Goal: Task Accomplishment & Management: Manage account settings

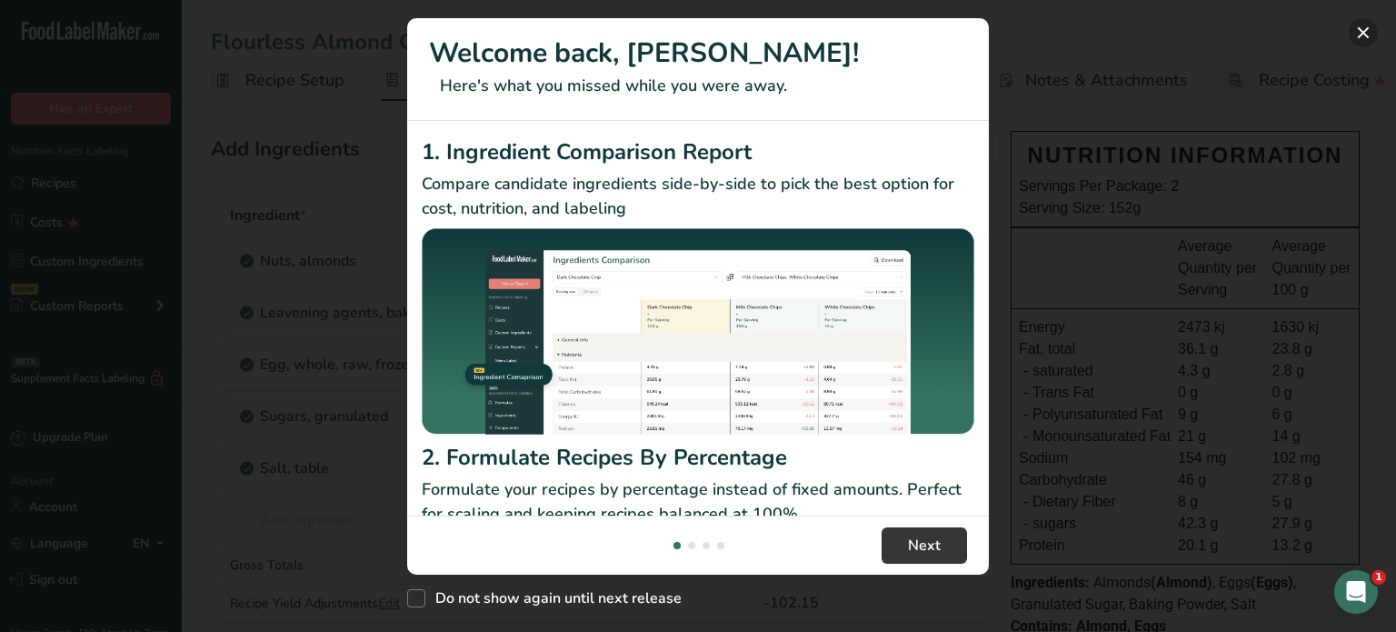
click at [1357, 39] on button "New Features" at bounding box center [1363, 32] width 29 height 29
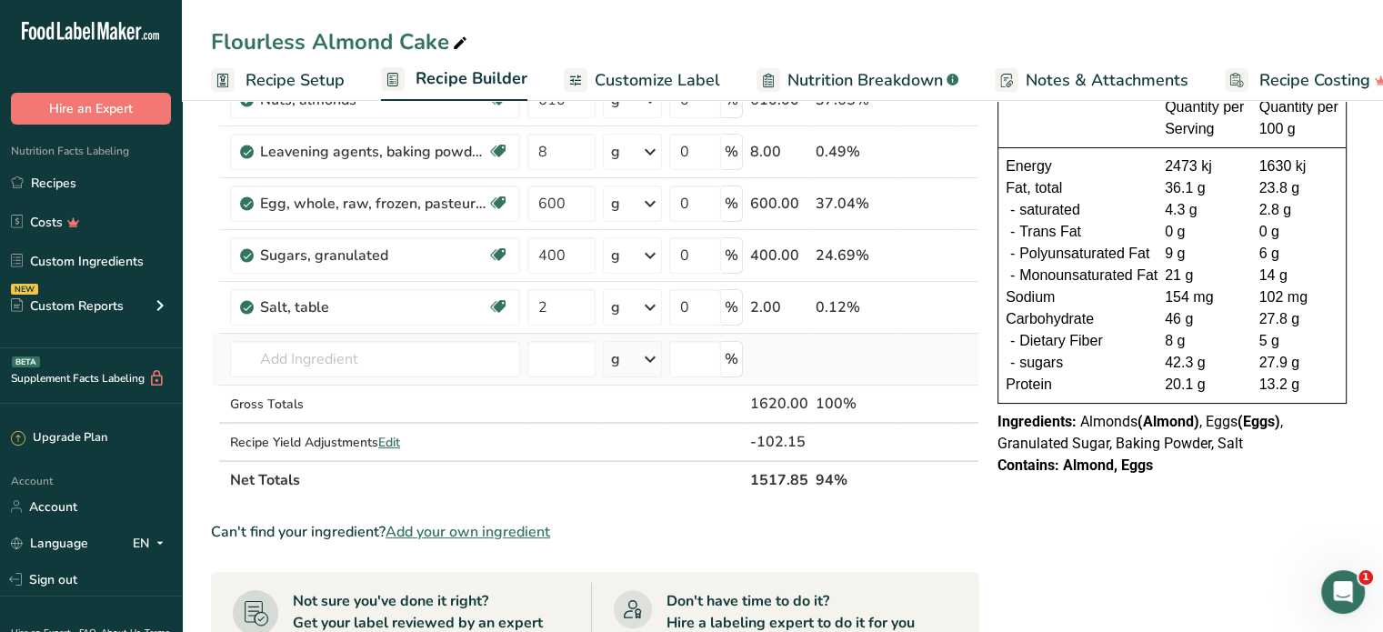
scroll to position [182, 0]
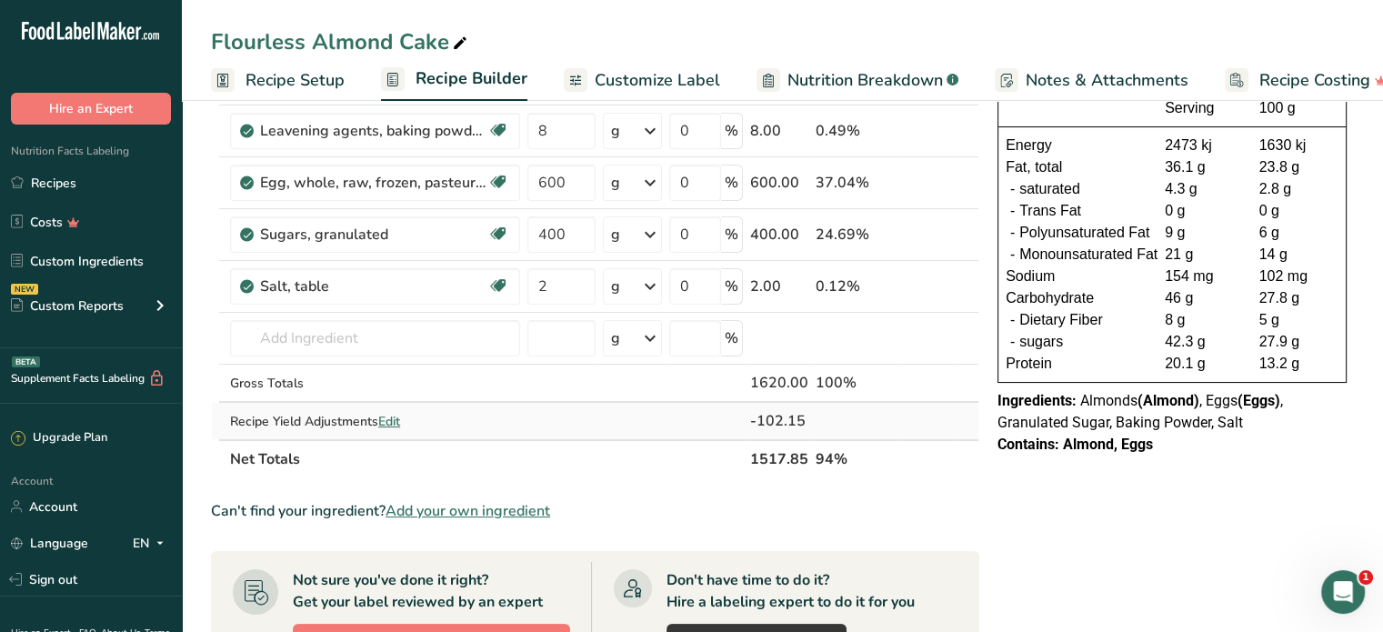
click at [396, 418] on span "Edit" at bounding box center [389, 421] width 22 height 17
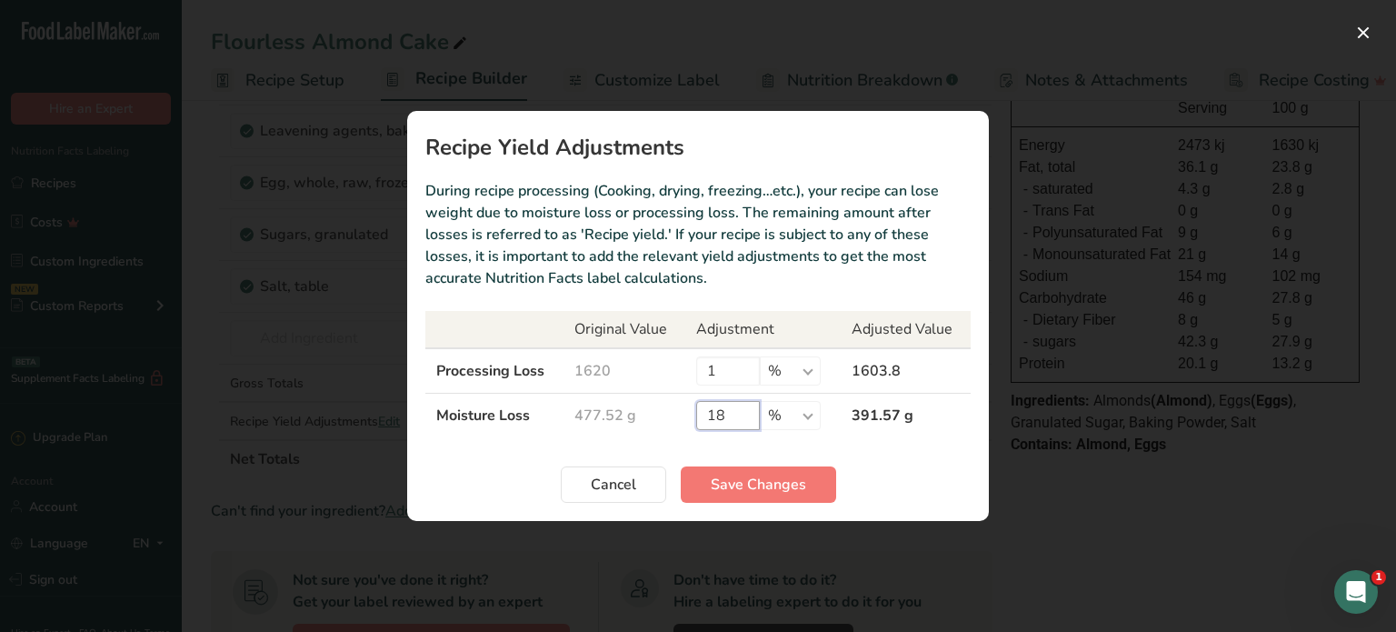
drag, startPoint x: 728, startPoint y: 412, endPoint x: 716, endPoint y: 414, distance: 12.0
click at [716, 414] on input "18" at bounding box center [728, 415] width 64 height 29
type input "19"
click at [800, 478] on span "Save Changes" at bounding box center [758, 485] width 95 height 22
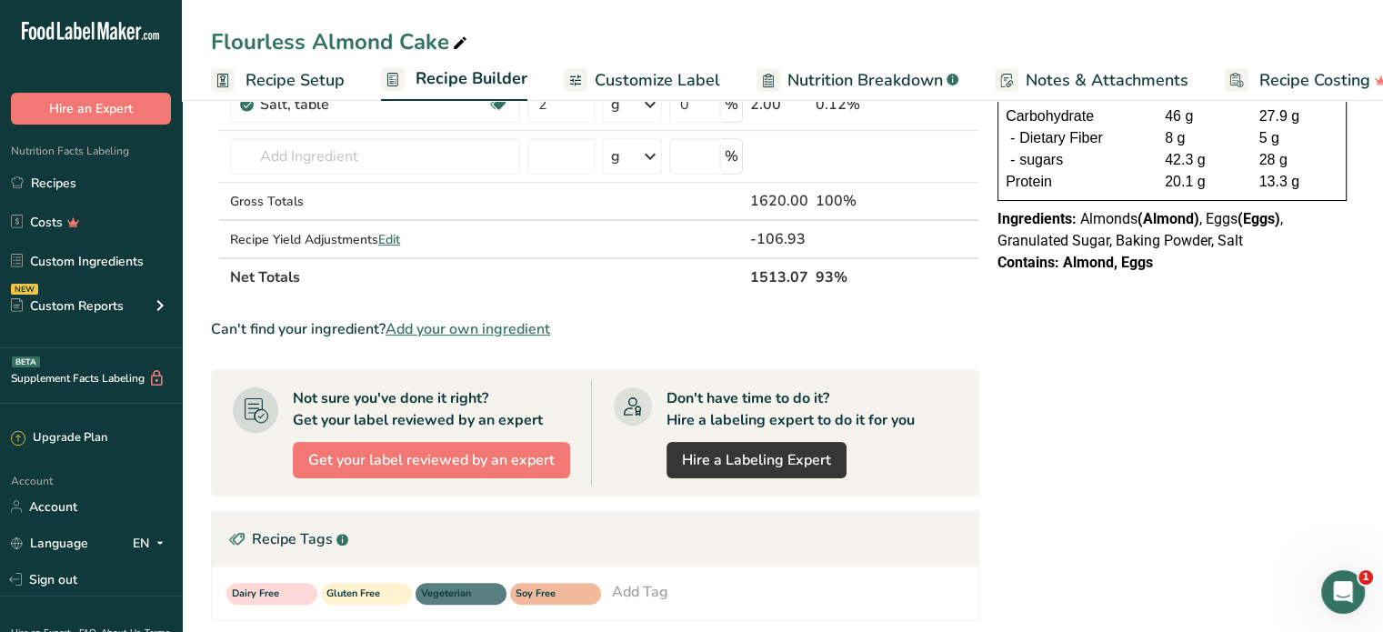
scroll to position [273, 0]
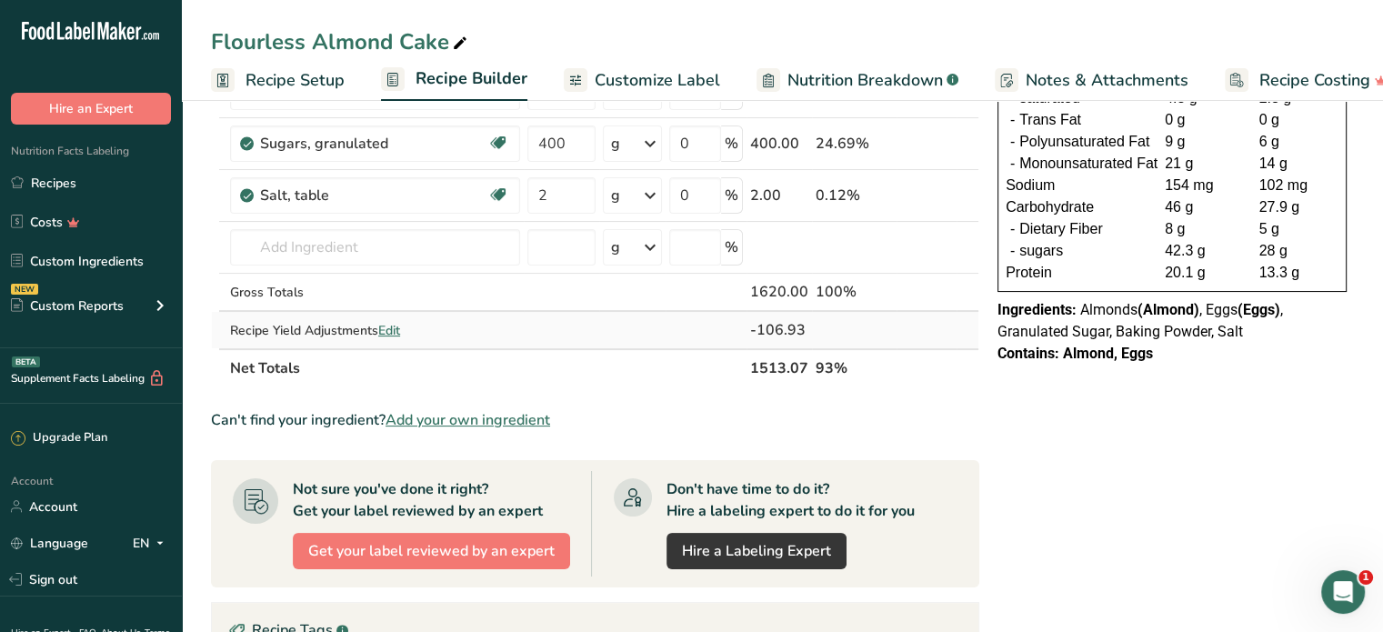
click at [385, 328] on span "Edit" at bounding box center [389, 330] width 22 height 17
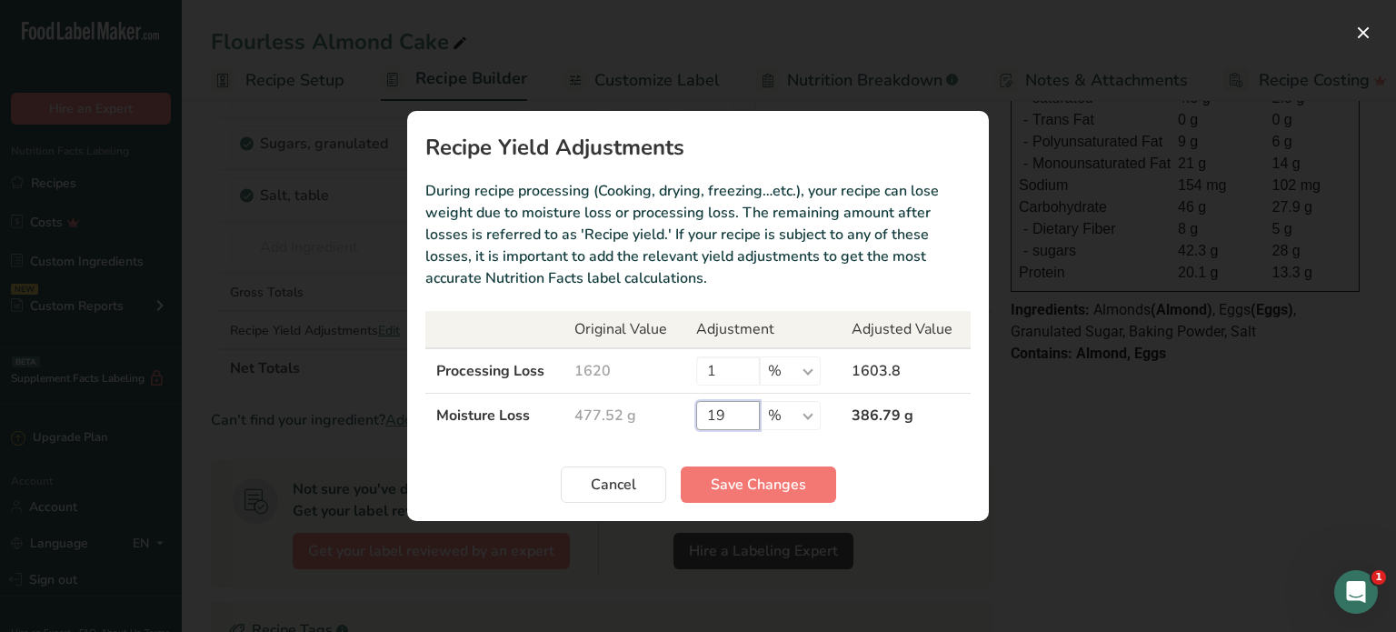
click at [686, 415] on td "19 % g kg mg mcg lb oz" at bounding box center [763, 416] width 155 height 45
drag, startPoint x: 735, startPoint y: 404, endPoint x: 696, endPoint y: 413, distance: 40.1
click at [696, 413] on input "19" at bounding box center [728, 415] width 64 height 29
type input "20"
click at [716, 491] on span "Save Changes" at bounding box center [758, 485] width 95 height 22
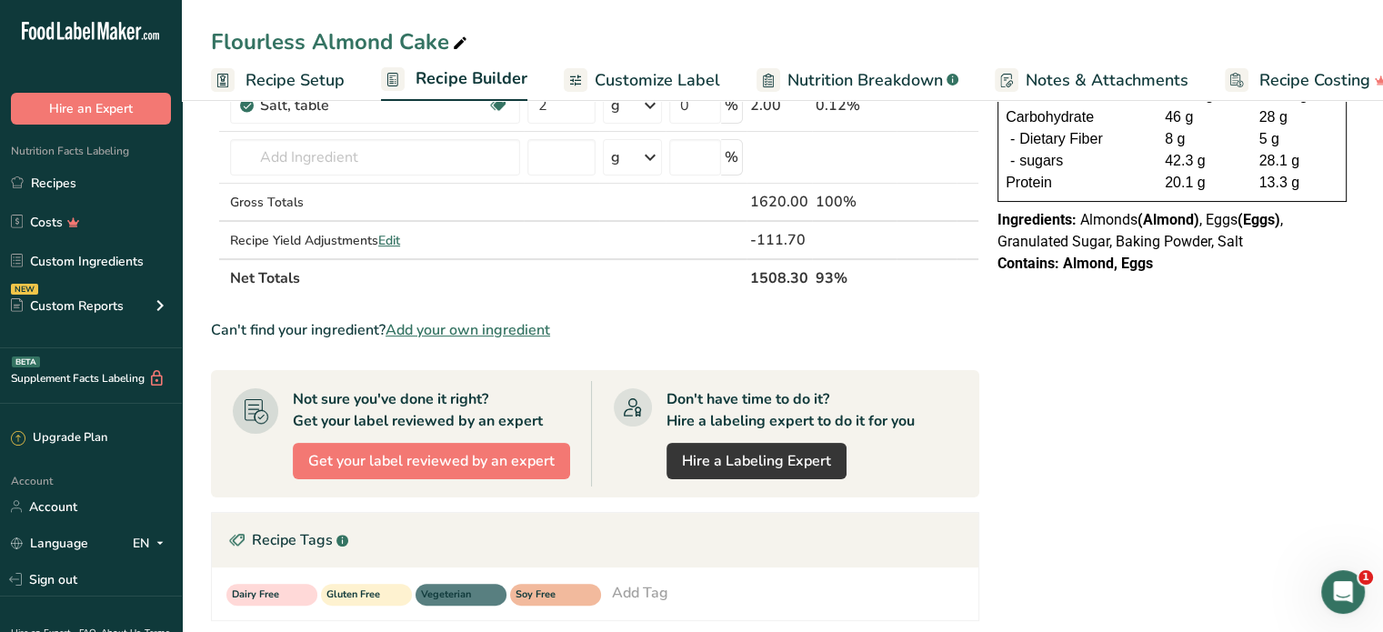
scroll to position [364, 0]
click at [382, 236] on span "Edit" at bounding box center [389, 239] width 22 height 17
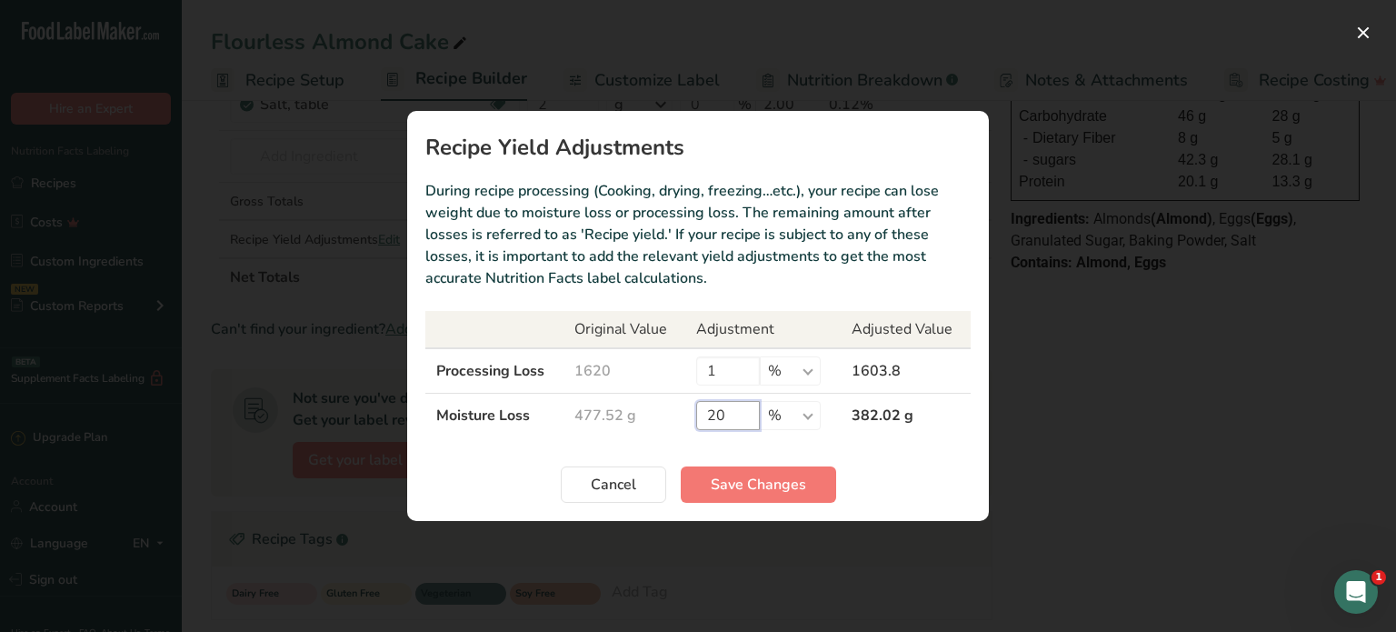
drag, startPoint x: 730, startPoint y: 416, endPoint x: 716, endPoint y: 415, distance: 13.8
click at [716, 415] on input "20" at bounding box center [728, 415] width 64 height 29
type input "21"
click at [734, 475] on span "Save Changes" at bounding box center [758, 485] width 95 height 22
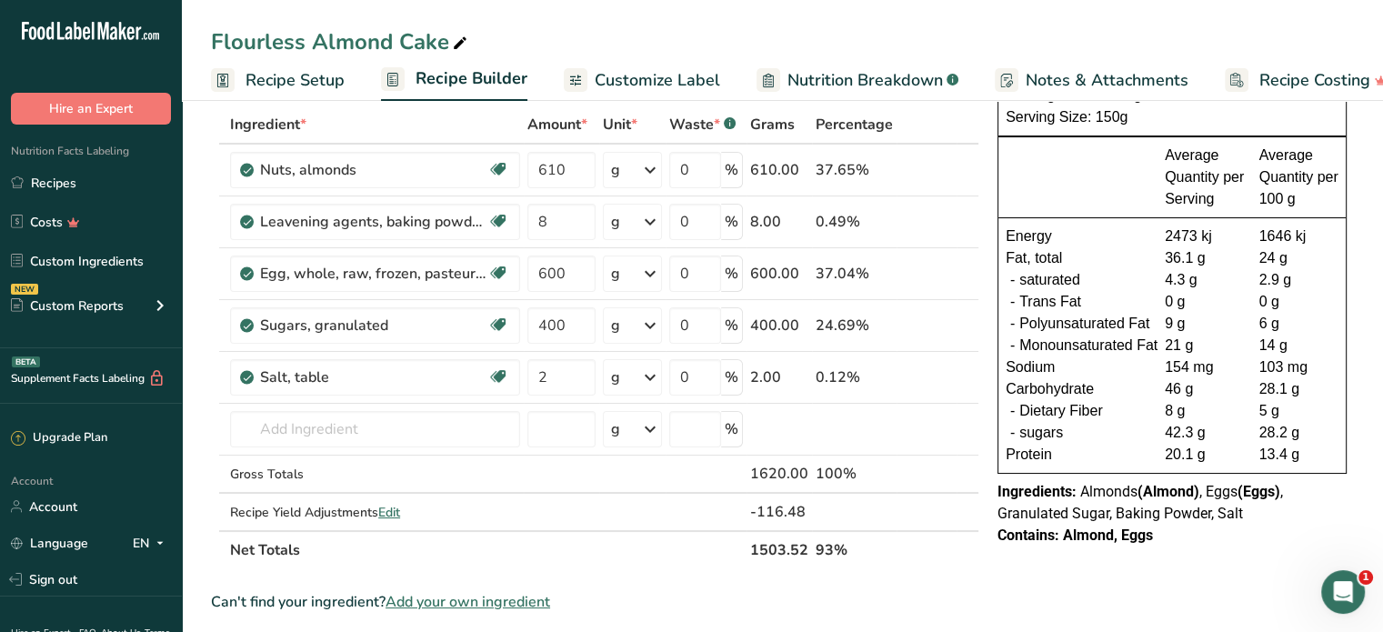
scroll to position [0, 0]
